Goal: Task Accomplishment & Management: Manage account settings

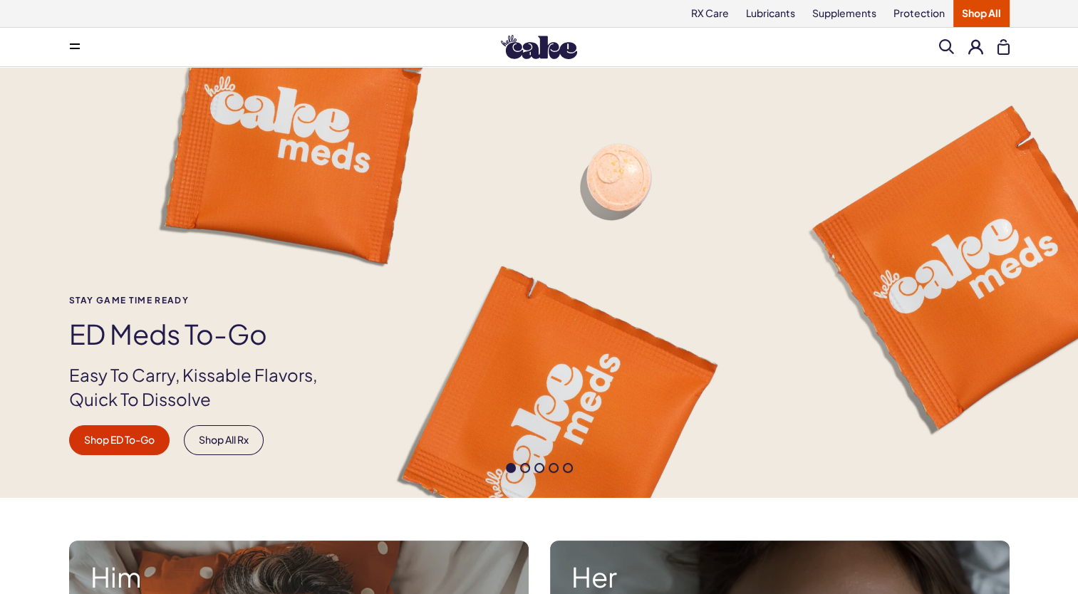
click at [974, 51] on button at bounding box center [975, 46] width 15 height 15
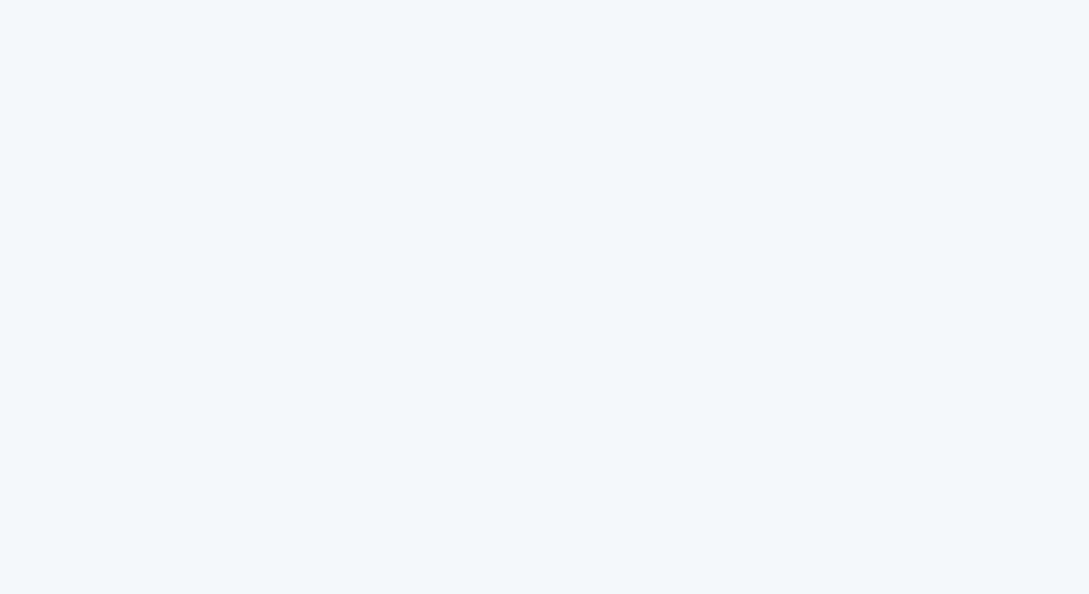
click at [562, 0] on html at bounding box center [544, 0] width 1089 height 0
click at [546, 0] on html at bounding box center [544, 0] width 1089 height 0
